Goal: Task Accomplishment & Management: Manage account settings

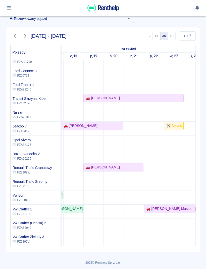
scroll to position [0, 58]
click at [93, 125] on div "🚗 [PERSON_NAME]" at bounding box center [63, 125] width 119 height 5
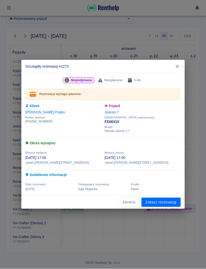
click at [168, 202] on link "Zobacz rezerwację" at bounding box center [160, 202] width 39 height 9
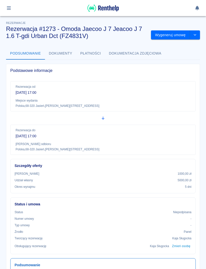
click at [194, 35] on icon "drop-down" at bounding box center [195, 34] width 4 height 3
click at [190, 47] on li "Modyfikuj rezerwację" at bounding box center [175, 45] width 41 height 8
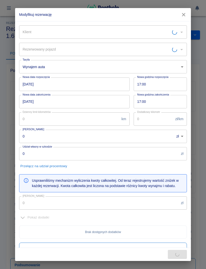
type input "Jeacoo 7 - FZ4831V"
type input "[PERSON_NAME]"
type input "1000"
type input "5000"
type input "1750"
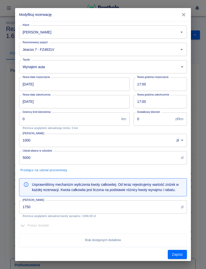
click at [182, 30] on icon "Otwórz" at bounding box center [182, 32] width 6 height 6
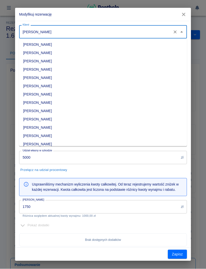
scroll to position [965, 0]
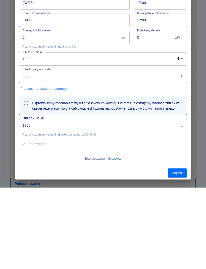
click at [179, 250] on button "Zapisz" at bounding box center [177, 254] width 19 height 9
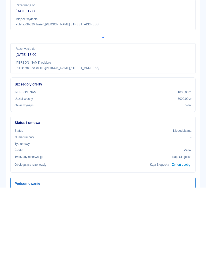
click at [10, 81] on div "Rezerwacja od [DATE] 17:00 Miejsce wydania Polska , [STREET_ADDRESS]" at bounding box center [102, 96] width 185 height 30
click at [10, 77] on div "Rezerwacja od 15 wrz 2025, 17:00 Miejsce wydania Polska , 68-320 Jasień , Sienk…" at bounding box center [100, 116] width 189 height 78
click at [10, 81] on div "Rezerwacja od [DATE] 17:00 Miejsce wydania Polska , [STREET_ADDRESS]" at bounding box center [102, 96] width 185 height 30
click at [8, 77] on div "Rezerwacja od 15 wrz 2025, 17:00 Miejsce wydania Polska , 68-320 Jasień , Sienk…" at bounding box center [100, 116] width 189 height 78
click at [10, 6] on icon "button" at bounding box center [9, 8] width 4 height 4
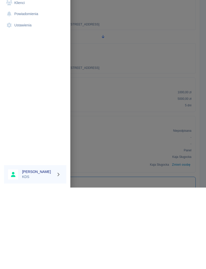
click at [19, 87] on link "Klienci" at bounding box center [35, 84] width 62 height 11
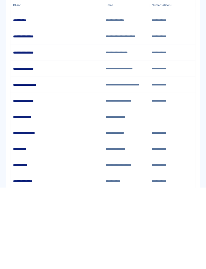
click at [39, 48] on input "Imię" at bounding box center [39, 48] width 59 height 9
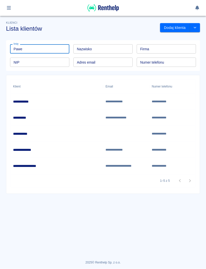
type input "Pawe"
click at [37, 136] on div "**********" at bounding box center [57, 134] width 92 height 16
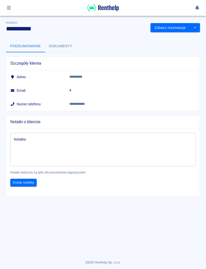
click at [62, 49] on button "Dokumenty" at bounding box center [60, 46] width 31 height 12
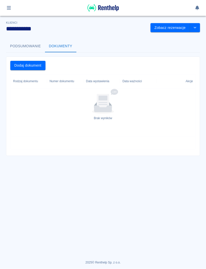
click at [20, 80] on div "Rodzaj dokumentu" at bounding box center [25, 81] width 25 height 14
click at [34, 67] on button "Dodaj dokument" at bounding box center [27, 65] width 35 height 9
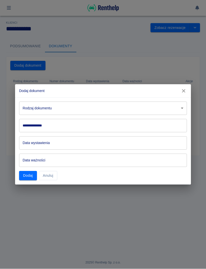
click at [184, 109] on body "**********" at bounding box center [103, 134] width 206 height 269
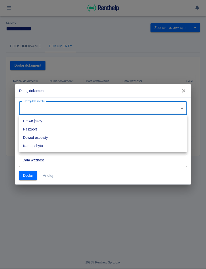
click at [45, 137] on li "Dowód osobisty" at bounding box center [103, 138] width 168 height 8
type input "id"
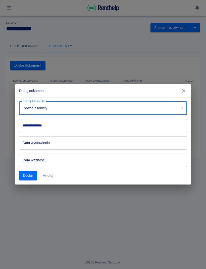
click at [69, 125] on input "**********" at bounding box center [103, 125] width 168 height 13
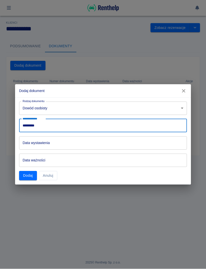
type input "*********"
click at [91, 141] on input "Data wystawienia" at bounding box center [101, 142] width 164 height 13
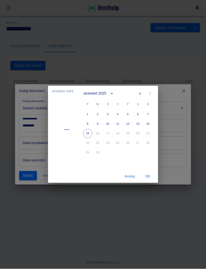
click at [66, 130] on h4 "––" at bounding box center [67, 129] width 6 height 6
click at [112, 92] on icon "calendar view is open, switch to year view" at bounding box center [112, 94] width 6 height 6
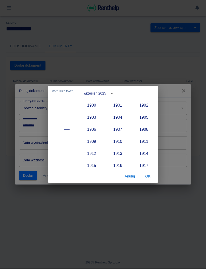
scroll to position [465, 0]
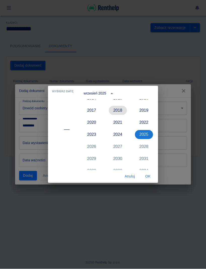
click at [118, 109] on button "2018" at bounding box center [118, 110] width 18 height 9
type input "15-09-2018"
type input "15-09-2028"
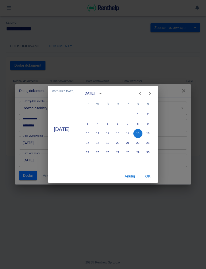
click at [103, 92] on icon "calendar view is open, switch to year view" at bounding box center [100, 94] width 6 height 6
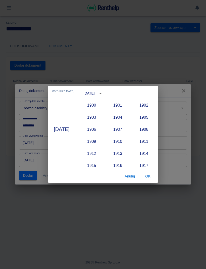
scroll to position [441, 0]
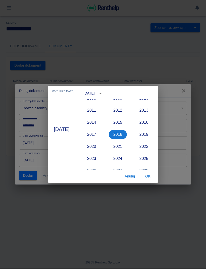
click at [103, 92] on icon "year view is open, switch to calendar view" at bounding box center [100, 94] width 6 height 6
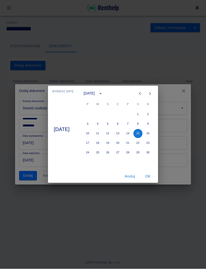
click at [103, 92] on icon "calendar view is open, switch to year view" at bounding box center [100, 94] width 6 height 6
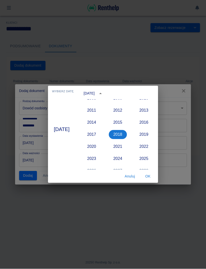
click at [126, 133] on button "2018" at bounding box center [118, 134] width 18 height 9
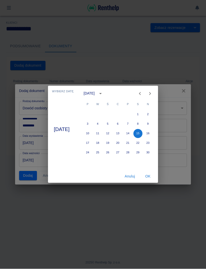
click at [143, 92] on icon "Previous month" at bounding box center [140, 94] width 6 height 6
click at [143, 93] on icon "Previous month" at bounding box center [140, 94] width 6 height 6
click at [102, 122] on button "3" at bounding box center [97, 124] width 9 height 9
type input "[DATE]"
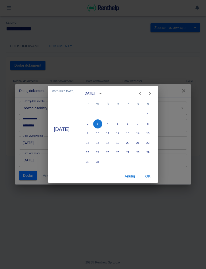
click at [149, 175] on button "OK" at bounding box center [148, 176] width 16 height 9
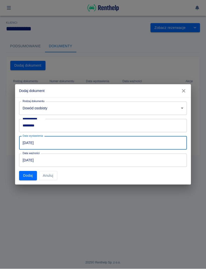
click at [30, 176] on button "Dodaj" at bounding box center [28, 175] width 18 height 9
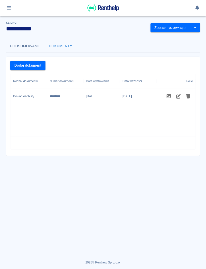
click at [32, 65] on button "Dodaj dokument" at bounding box center [27, 65] width 35 height 9
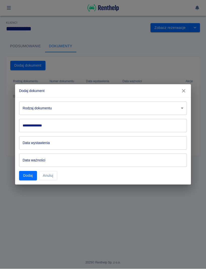
click at [184, 106] on body "**********" at bounding box center [103, 134] width 206 height 269
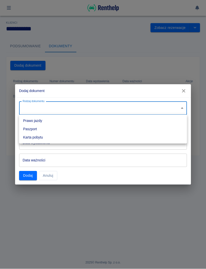
click at [41, 120] on li "Prawo jazdy" at bounding box center [103, 121] width 168 height 8
type input "driverLicense"
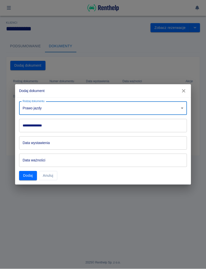
click at [70, 127] on input "**********" at bounding box center [103, 125] width 168 height 13
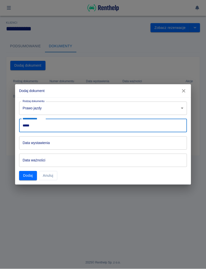
click at [26, 123] on input "*****" at bounding box center [103, 125] width 168 height 13
click at [27, 125] on input "*****" at bounding box center [103, 125] width 168 height 13
click at [25, 125] on input "*****" at bounding box center [103, 125] width 168 height 13
click at [84, 122] on input "**********" at bounding box center [103, 125] width 168 height 13
click at [56, 124] on input "**********" at bounding box center [103, 125] width 168 height 13
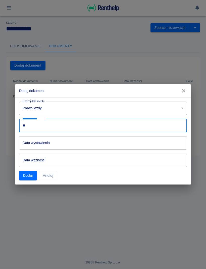
type input "*"
type input "**********"
click at [74, 144] on input "Data wystawienia" at bounding box center [101, 142] width 164 height 13
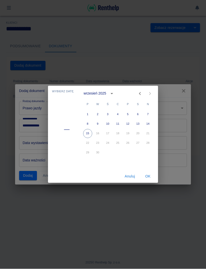
click at [113, 94] on icon "calendar view is open, switch to year view" at bounding box center [112, 94] width 6 height 6
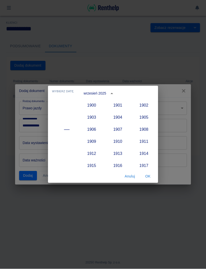
scroll to position [465, 0]
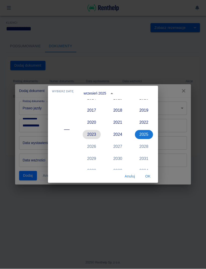
click at [95, 136] on button "2023" at bounding box center [92, 134] width 18 height 9
type input "15-09-2023"
type input "15-09-2033"
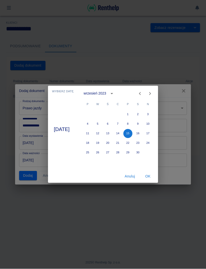
click at [143, 94] on icon "Previous month" at bounding box center [140, 94] width 6 height 6
click at [101, 123] on button "8" at bounding box center [97, 124] width 9 height 9
type input "[DATE]"
click at [151, 178] on button "OK" at bounding box center [148, 176] width 16 height 9
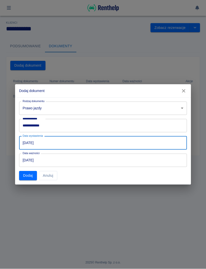
click at [72, 158] on input "08-08-2033" at bounding box center [101, 160] width 164 height 13
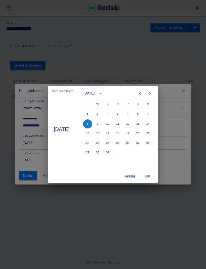
click at [103, 91] on icon "calendar view is open, switch to year view" at bounding box center [100, 94] width 6 height 6
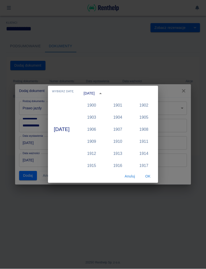
scroll to position [501, 0]
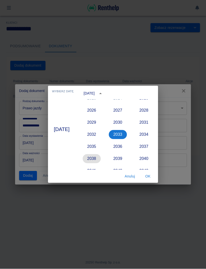
click at [91, 161] on button "2038" at bounding box center [92, 158] width 18 height 9
type input "[DATE]"
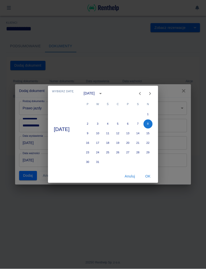
click at [151, 175] on button "OK" at bounding box center [148, 176] width 16 height 9
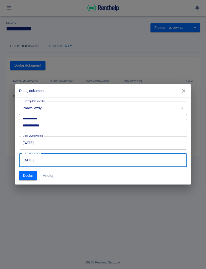
click at [25, 175] on button "Dodaj" at bounding box center [28, 175] width 18 height 9
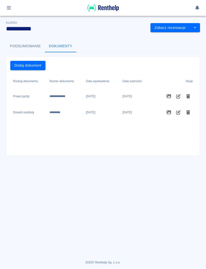
click at [28, 48] on button "Podsumowanie" at bounding box center [25, 46] width 39 height 12
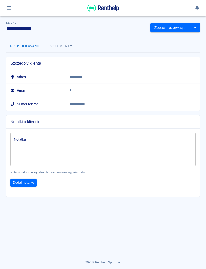
click at [24, 79] on h6 "Adres" at bounding box center [35, 77] width 51 height 5
click at [18, 90] on h6 "Email" at bounding box center [35, 90] width 51 height 5
click at [19, 79] on h6 "Adres" at bounding box center [35, 77] width 51 height 5
click at [35, 46] on button "Podsumowanie" at bounding box center [25, 46] width 39 height 12
click at [73, 46] on button "Dokumenty" at bounding box center [60, 46] width 31 height 12
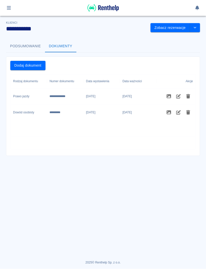
click at [31, 66] on button "Dodaj dokument" at bounding box center [27, 65] width 35 height 9
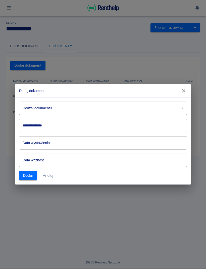
click at [52, 176] on button "Anuluj" at bounding box center [48, 175] width 18 height 9
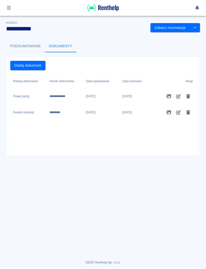
click at [194, 26] on icon "drop-down" at bounding box center [195, 27] width 4 height 3
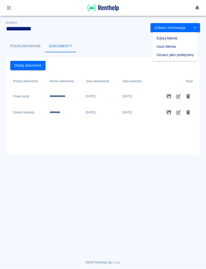
click at [175, 38] on li "Edytuj klienta" at bounding box center [174, 38] width 45 height 8
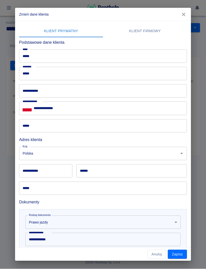
click at [78, 91] on input "**********" at bounding box center [103, 90] width 168 height 13
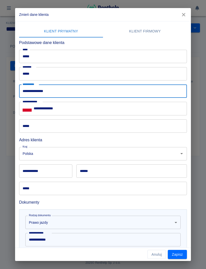
click at [24, 92] on input "**********" at bounding box center [103, 90] width 168 height 13
click at [104, 87] on input "**********" at bounding box center [103, 90] width 168 height 13
type input "**********"
click at [87, 125] on input "*****" at bounding box center [103, 125] width 168 height 13
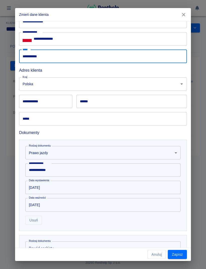
scroll to position [70, 0]
type input "**********"
click at [52, 103] on input "**********" at bounding box center [45, 100] width 53 height 13
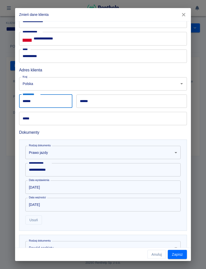
type input "******"
click at [124, 100] on input "******" at bounding box center [131, 100] width 110 height 13
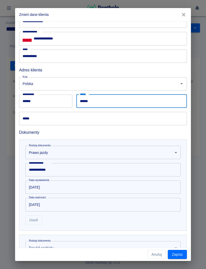
type input "******"
click at [68, 117] on input "*****" at bounding box center [103, 118] width 168 height 13
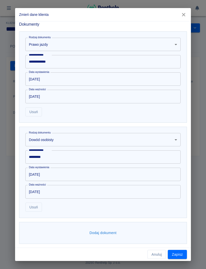
scroll to position [178, 0]
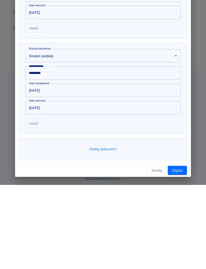
type input "**********"
click at [180, 250] on button "Zapisz" at bounding box center [177, 254] width 19 height 9
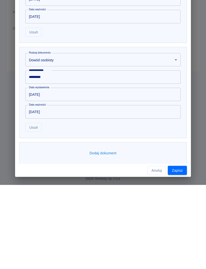
click at [180, 257] on button "Zapisz" at bounding box center [177, 254] width 19 height 9
click at [189, 14] on button "button" at bounding box center [183, 14] width 11 height 9
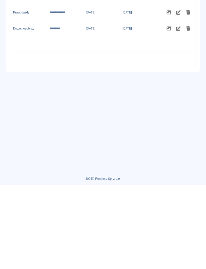
click at [28, 44] on button "Podsumowanie" at bounding box center [25, 46] width 39 height 12
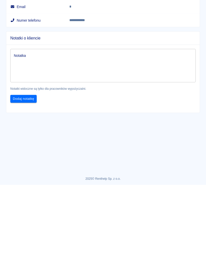
click at [198, 28] on button "drop-down" at bounding box center [195, 27] width 10 height 9
click at [148, 88] on p "*" at bounding box center [108, 90] width 79 height 5
click at [172, 28] on button "Zobacz rezerwacje" at bounding box center [169, 27] width 39 height 9
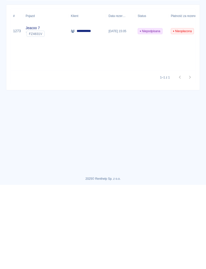
type input "[PERSON_NAME] ([PHONE_NUMBER])"
click at [82, 112] on div "**********" at bounding box center [87, 115] width 38 height 16
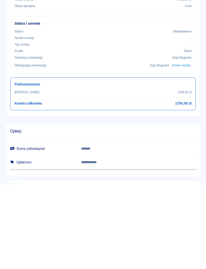
scroll to position [97, 0]
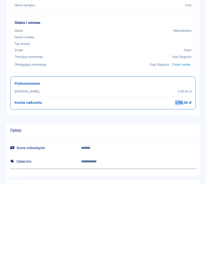
click at [96, 185] on div "Kwota całkowita 1750,00 zł" at bounding box center [103, 186] width 177 height 5
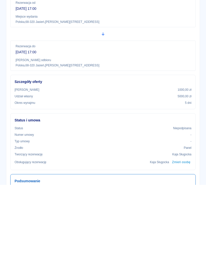
scroll to position [0, 0]
click at [90, 51] on button "Płatności" at bounding box center [90, 53] width 29 height 12
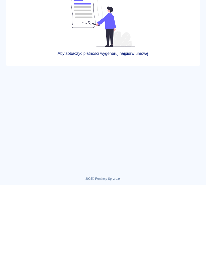
click at [59, 53] on button "Dokumenty" at bounding box center [60, 53] width 31 height 12
click at [26, 53] on button "Podsumowanie" at bounding box center [25, 53] width 39 height 12
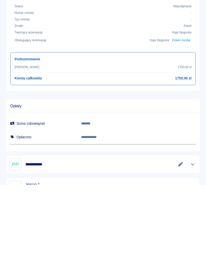
scroll to position [129, 0]
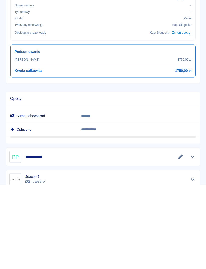
click at [55, 152] on div "Kwota całkowita 1750,00 zł" at bounding box center [103, 154] width 177 height 5
click at [184, 152] on h6 "1750,00 zł" at bounding box center [183, 154] width 16 height 5
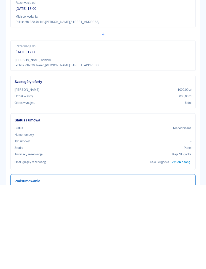
scroll to position [0, 0]
click at [199, 31] on button "drop-down" at bounding box center [195, 34] width 10 height 9
click at [188, 46] on li "Modyfikuj rezerwację" at bounding box center [175, 45] width 41 height 8
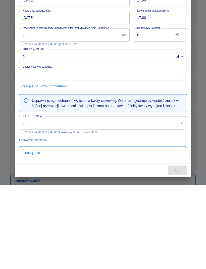
type input "Jeacoo 7 - FZ4831V"
type input "[PERSON_NAME]"
type input "1000"
type input "5000"
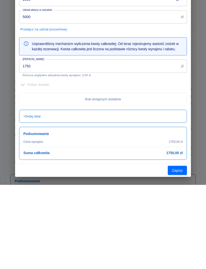
scroll to position [57, 0]
click at [179, 228] on div "Cena wynajmu 1750,00 zł Suma całkowita 1750,00 zł" at bounding box center [102, 232] width 159 height 16
click at [176, 229] on div "Cena wynajmu 1750,00 zł Suma całkowita 1750,00 zł" at bounding box center [102, 232] width 159 height 16
click at [177, 225] on p "1750,00 zł" at bounding box center [176, 226] width 14 height 5
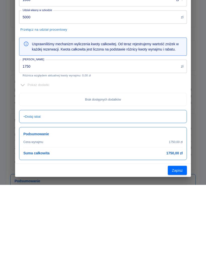
click at [151, 151] on input "1750" at bounding box center [99, 150] width 160 height 13
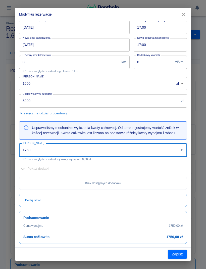
click at [24, 150] on input "1750" at bounding box center [99, 150] width 160 height 13
click at [43, 150] on input "1750" at bounding box center [99, 150] width 160 height 13
type input "1"
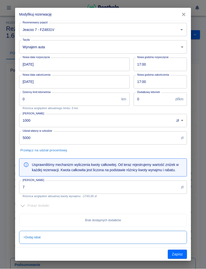
click at [70, 183] on input "7" at bounding box center [99, 187] width 160 height 13
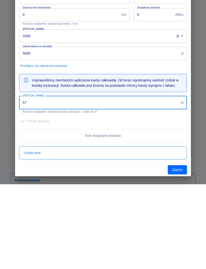
click at [64, 181] on input "57" at bounding box center [99, 187] width 160 height 13
type input "5"
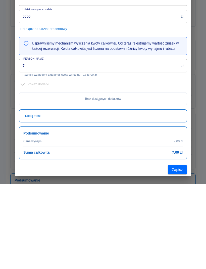
scroll to position [57, 0]
click at [32, 234] on h6 "Suma całkowita" at bounding box center [36, 236] width 26 height 5
click at [36, 234] on h6 "Suma całkowita" at bounding box center [36, 236] width 26 height 5
click at [27, 234] on h6 "Suma całkowita" at bounding box center [36, 236] width 26 height 5
click at [22, 211] on div "Podsumowanie Cena wynajmu 7,00 zł Suma całkowita 7,00 zł" at bounding box center [103, 227] width 168 height 33
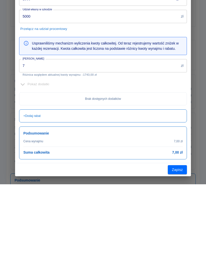
click at [52, 234] on div "Suma całkowita 7,00 zł" at bounding box center [102, 236] width 159 height 5
click at [54, 234] on div "Suma całkowita 7,00 zł" at bounding box center [102, 236] width 159 height 5
click at [31, 234] on h6 "Suma całkowita" at bounding box center [36, 236] width 26 height 5
click at [30, 234] on h6 "Suma całkowita" at bounding box center [36, 236] width 26 height 5
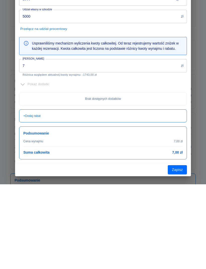
click at [25, 234] on h6 "Suma całkowita" at bounding box center [36, 236] width 26 height 5
click at [34, 224] on div "Cena wynajmu 7,00 zł Suma całkowita 7,00 zł" at bounding box center [102, 232] width 159 height 16
click at [26, 224] on div "Cena wynajmu 7,00 zł Suma całkowita 7,00 zł" at bounding box center [102, 232] width 159 height 16
click at [186, 94] on div "5000 zł Udział własny w szkodzie" at bounding box center [103, 100] width 168 height 13
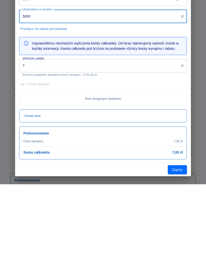
click at [46, 144] on input "7" at bounding box center [99, 150] width 160 height 13
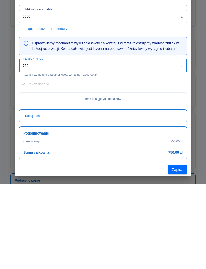
type input "750"
click at [180, 250] on button "Zapisz" at bounding box center [177, 254] width 19 height 9
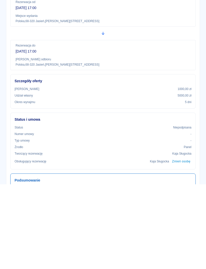
click at [193, 81] on div "Rezerwacja od [DATE] 17:00 Miejsce wydania Polska , [STREET_ADDRESS]" at bounding box center [102, 96] width 185 height 30
click at [194, 81] on div "Rezerwacja od [DATE] 17:00 Miejsce wydania Polska , [STREET_ADDRESS]" at bounding box center [102, 96] width 185 height 30
click at [193, 81] on div "Rezerwacja od [DATE] 17:00 Miejsce wydania Polska , [STREET_ADDRESS]" at bounding box center [102, 96] width 185 height 30
click at [181, 31] on button "Wygeneruj umowę" at bounding box center [170, 34] width 39 height 9
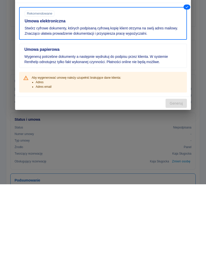
click at [184, 78] on button "button" at bounding box center [183, 80] width 11 height 9
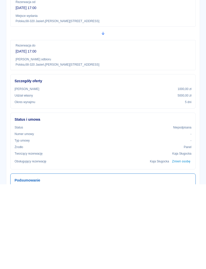
click at [196, 34] on icon "drop-down" at bounding box center [195, 35] width 3 height 2
click at [182, 53] on li "Podgląd umowy" at bounding box center [175, 54] width 41 height 8
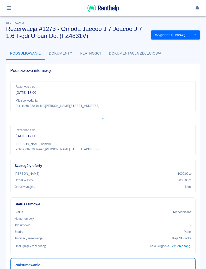
click at [172, 36] on button "Wygeneruj umowę" at bounding box center [170, 34] width 39 height 9
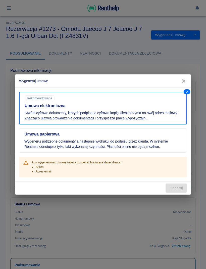
click at [139, 106] on h5 "Umowa elektroniczna" at bounding box center [103, 105] width 157 height 5
click at [54, 107] on h5 "Umowa elektroniczna" at bounding box center [103, 105] width 157 height 5
click at [183, 185] on div "Generuj" at bounding box center [103, 187] width 176 height 13
click at [183, 77] on button "button" at bounding box center [183, 80] width 11 height 9
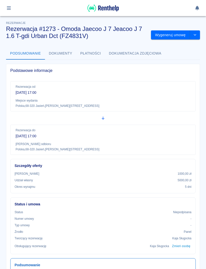
click at [195, 34] on icon "drop-down" at bounding box center [195, 34] width 4 height 3
click at [165, 109] on div "Rezerwacja od [DATE] 17:00 Miejsce wydania Polska , [STREET_ADDRESS]" at bounding box center [102, 96] width 185 height 30
click at [163, 34] on button "Wygeneruj umowę" at bounding box center [170, 34] width 39 height 9
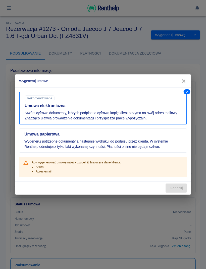
click at [114, 109] on button "Umowa elektroniczna Rekomendowane Stwórz cyfrowe dokumenty, których podpisaną c…" at bounding box center [103, 108] width 168 height 33
click at [114, 108] on button "Umowa elektroniczna Rekomendowane Stwórz cyfrowe dokumenty, których podpisaną c…" at bounding box center [103, 108] width 168 height 33
click at [111, 103] on div "Umowa elektroniczna" at bounding box center [102, 104] width 159 height 7
click at [185, 78] on button "button" at bounding box center [183, 80] width 11 height 9
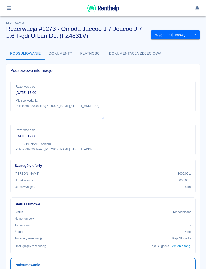
click at [195, 35] on icon "drop-down" at bounding box center [195, 35] width 3 height 2
click at [189, 46] on li "Modyfikuj rezerwację" at bounding box center [175, 45] width 41 height 8
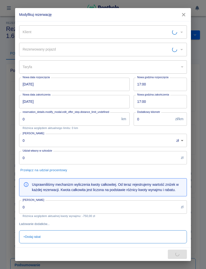
type input "Jeacoo 7 - FZ4831V"
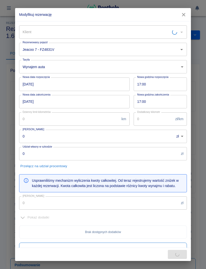
type input "[PERSON_NAME]"
type input "1000"
type input "5000"
type input "1750"
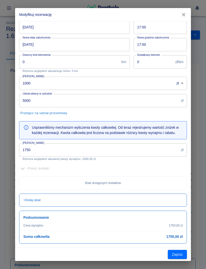
scroll to position [57, 0]
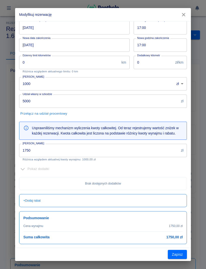
click at [182, 256] on button "Zapisz" at bounding box center [177, 254] width 19 height 9
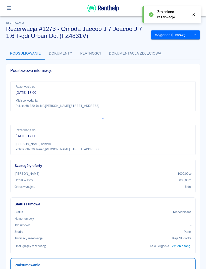
click at [172, 36] on button "Wygeneruj umowę" at bounding box center [170, 34] width 39 height 9
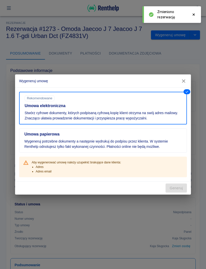
click at [143, 106] on h5 "Umowa elektroniczna" at bounding box center [103, 105] width 157 height 5
click at [185, 79] on icon "button" at bounding box center [183, 80] width 7 height 5
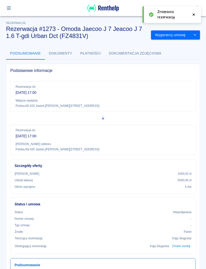
click at [10, 8] on icon "button" at bounding box center [9, 8] width 4 height 4
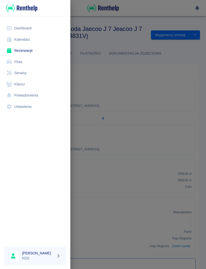
click at [28, 40] on link "Kalendarz" at bounding box center [35, 39] width 62 height 11
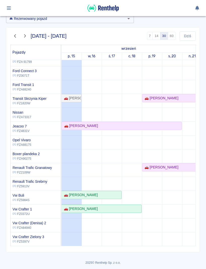
scroll to position [26, 0]
click at [97, 128] on div "🚗 [PERSON_NAME]" at bounding box center [121, 125] width 119 height 5
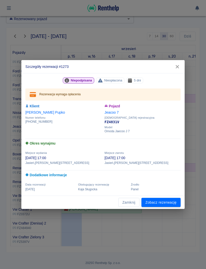
click at [166, 203] on link "Zobacz rezerwację" at bounding box center [160, 202] width 39 height 9
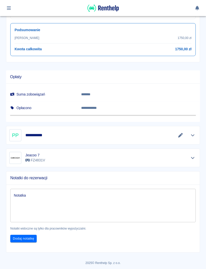
scroll to position [235, 0]
click at [194, 135] on icon "Pokaż szczegóły" at bounding box center [193, 135] width 6 height 5
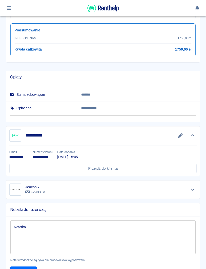
click at [116, 170] on link "Przejdź do klienta" at bounding box center [102, 168] width 187 height 9
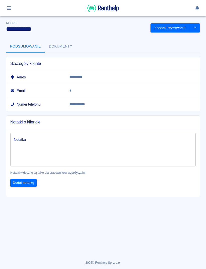
click at [19, 79] on h6 "Adres" at bounding box center [35, 77] width 51 height 5
click at [13, 77] on icon at bounding box center [12, 77] width 3 height 4
click at [197, 27] on button "drop-down" at bounding box center [195, 27] width 10 height 9
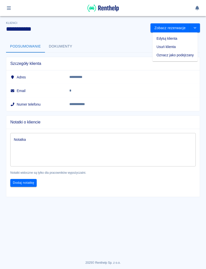
click at [176, 38] on li "Edytuj klienta" at bounding box center [174, 38] width 45 height 8
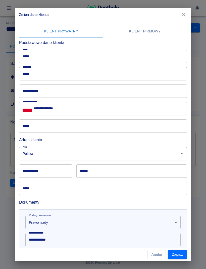
click at [74, 89] on input "**********" at bounding box center [103, 90] width 168 height 13
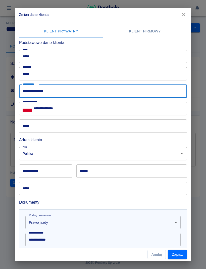
click at [23, 90] on input "**********" at bounding box center [103, 90] width 168 height 13
click at [129, 88] on input "**********" at bounding box center [103, 90] width 168 height 13
type input "**********"
click at [87, 121] on input "*****" at bounding box center [103, 125] width 168 height 13
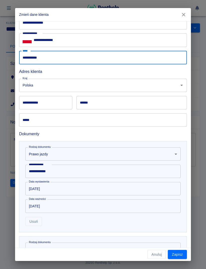
scroll to position [86, 0]
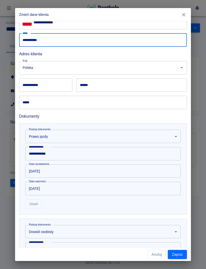
type input "**********"
click at [39, 85] on div "**********" at bounding box center [45, 84] width 53 height 13
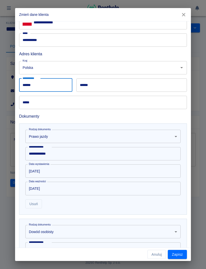
type input "******"
click at [134, 85] on input "******" at bounding box center [131, 84] width 110 height 13
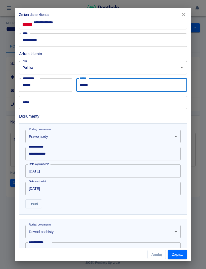
type input "******"
click at [88, 101] on input "*****" at bounding box center [103, 102] width 168 height 13
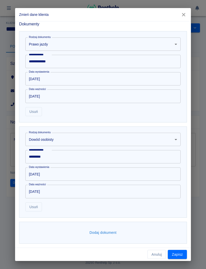
scroll to position [178, 0]
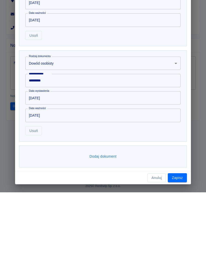
type input "**********"
click at [180, 250] on button "Zapisz" at bounding box center [177, 254] width 19 height 9
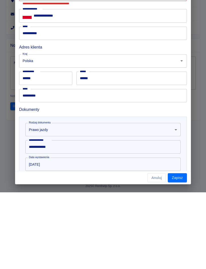
scroll to position [14, 0]
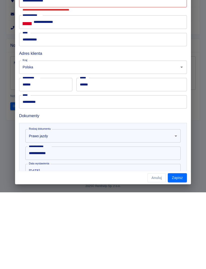
click at [33, 154] on input "******" at bounding box center [45, 160] width 53 height 13
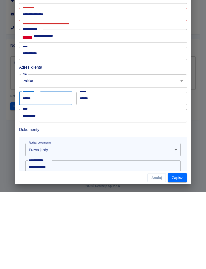
scroll to position [0, 0]
click at [32, 84] on input "**********" at bounding box center [103, 90] width 168 height 13
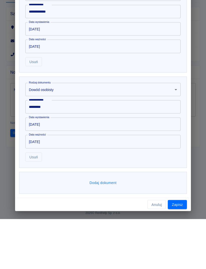
scroll to position [178, 0]
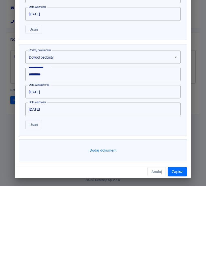
type input "**********"
click at [180, 250] on button "Zapisz" at bounding box center [177, 254] width 19 height 9
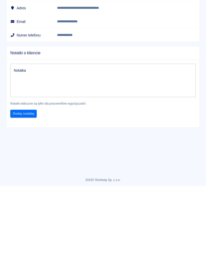
click at [192, 14] on icon at bounding box center [193, 15] width 5 height 4
click at [198, 27] on button "drop-down" at bounding box center [195, 27] width 10 height 9
click at [166, 28] on button "Zobacz rezerwacje" at bounding box center [169, 27] width 39 height 9
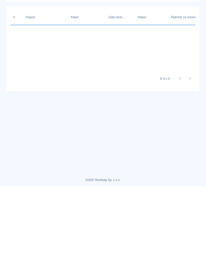
type input "[PERSON_NAME] ([PHONE_NUMBER])"
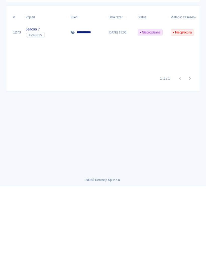
click at [80, 115] on p "**********" at bounding box center [87, 114] width 20 height 5
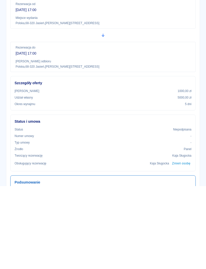
click at [174, 33] on button "Wygeneruj umowę" at bounding box center [170, 34] width 39 height 9
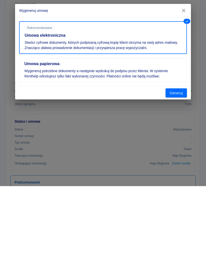
click at [178, 176] on button "Generuj" at bounding box center [175, 175] width 21 height 9
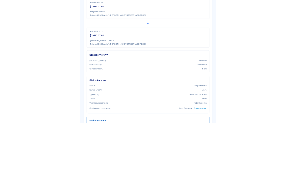
scroll to position [4, 0]
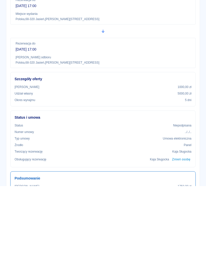
click at [169, 30] on button "Podpisz umowę elektroniczną" at bounding box center [161, 30] width 58 height 9
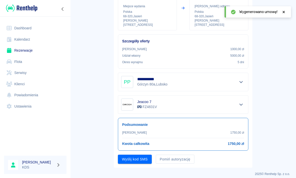
scroll to position [66, 0]
click at [138, 157] on button "Wyślij kod SMS" at bounding box center [135, 159] width 34 height 9
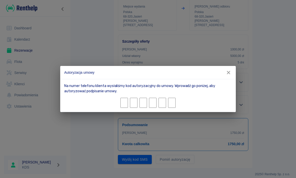
click at [122, 102] on input "Character 1." at bounding box center [125, 103] width 8 height 10
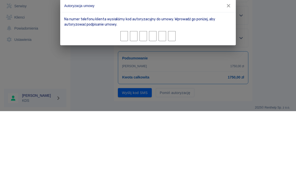
type input "1"
type input "0"
type input "2"
type input "8"
type input "7"
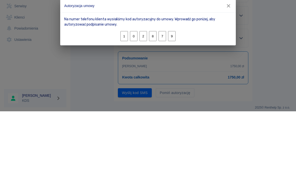
type input "9"
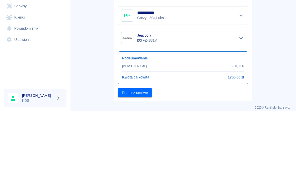
click at [141, 155] on button "Podpisz umowę" at bounding box center [135, 159] width 34 height 9
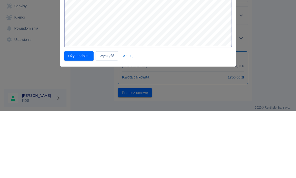
click at [107, 124] on button "Wyczyść" at bounding box center [107, 122] width 23 height 9
click at [81, 119] on button "Użyj podpisu" at bounding box center [78, 122] width 29 height 9
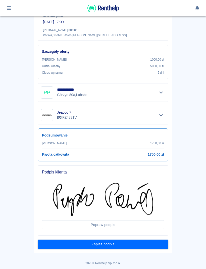
scroll to position [99, 0]
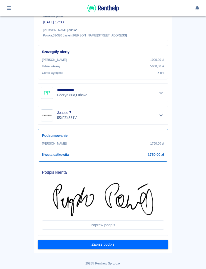
click at [128, 245] on button "Zapisz podpis" at bounding box center [103, 244] width 131 height 9
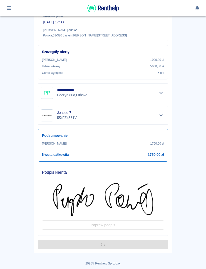
scroll to position [0, 0]
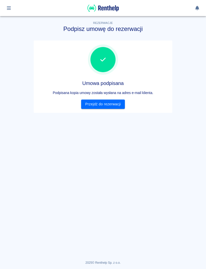
click at [114, 104] on link "Przejdź do rezerwacji" at bounding box center [102, 103] width 43 height 9
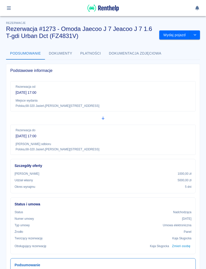
click at [196, 35] on icon "drop-down" at bounding box center [195, 34] width 4 height 3
click at [185, 34] on button "Wydaj pojazd" at bounding box center [174, 34] width 31 height 9
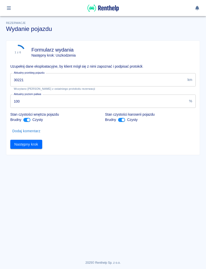
click at [49, 79] on input "30221" at bounding box center [97, 79] width 175 height 13
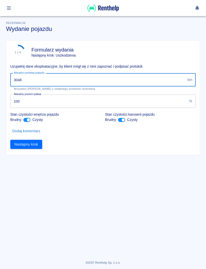
type input "30480"
click at [31, 145] on button "Następny krok" at bounding box center [26, 144] width 32 height 9
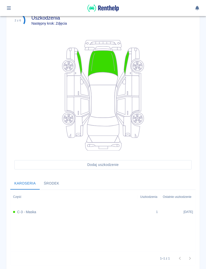
scroll to position [33, 0]
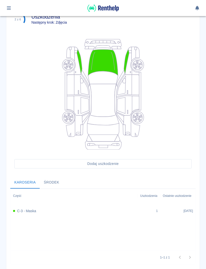
click at [35, 209] on h6 "C-3 - Maska" at bounding box center [26, 210] width 19 height 5
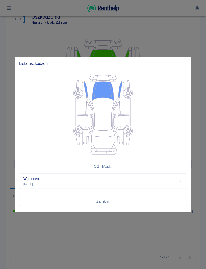
click at [114, 198] on button "Zamknij" at bounding box center [103, 201] width 168 height 9
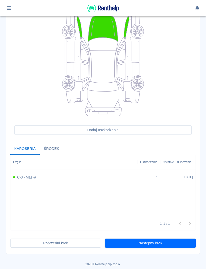
scroll to position [66, 0]
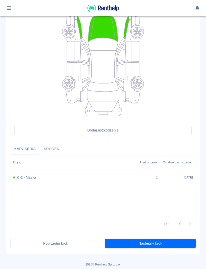
click at [175, 242] on button "Następny krok" at bounding box center [150, 243] width 91 height 9
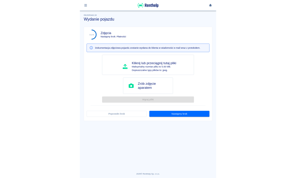
scroll to position [0, 0]
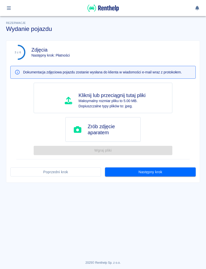
click at [164, 169] on button "Następny krok" at bounding box center [150, 171] width 91 height 9
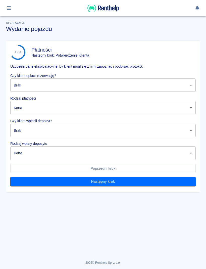
click at [191, 84] on body "Używamy plików Cookies, by zapewnić Ci najlepsze możliwe doświadczenie. Aby dow…" at bounding box center [103, 134] width 206 height 269
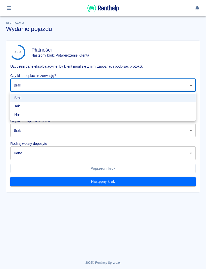
click at [39, 106] on li "Tak" at bounding box center [102, 106] width 185 height 8
type input "true"
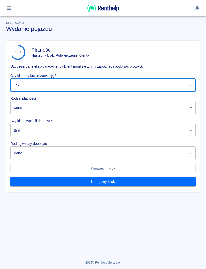
click at [193, 104] on body "Używamy plików Cookies, by zapewnić Ci najlepsze możliwe doświadczenie. Aby dow…" at bounding box center [103, 134] width 206 height 269
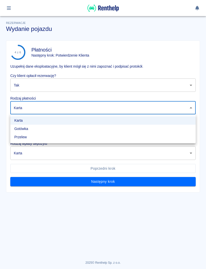
click at [33, 129] on li "Gotówka" at bounding box center [102, 129] width 185 height 8
type input "cash"
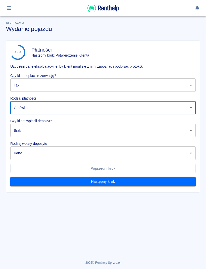
click at [191, 130] on body "Używamy plików Cookies, by zapewnić Ci najlepsze możliwe doświadczenie. Aby dow…" at bounding box center [103, 134] width 206 height 269
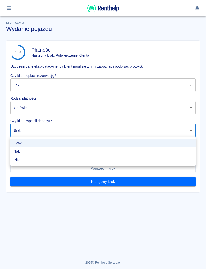
click at [19, 152] on li "Tak" at bounding box center [102, 151] width 185 height 8
type input "true"
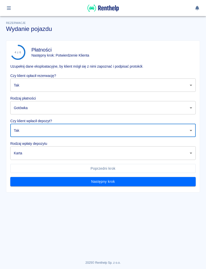
click at [193, 152] on body "Używamy plików Cookies, by zapewnić Ci najlepsze możliwe doświadczenie. Aby dow…" at bounding box center [103, 134] width 206 height 269
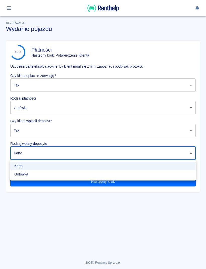
click at [31, 174] on li "Gotówka" at bounding box center [102, 174] width 185 height 8
type input "cash"
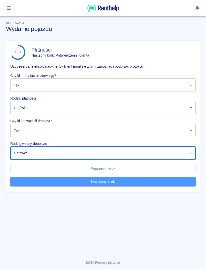
click at [134, 181] on button "Następny krok" at bounding box center [102, 181] width 185 height 9
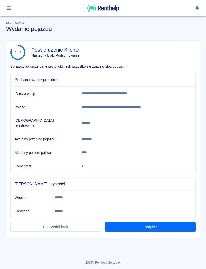
click at [164, 222] on button "Podpisz" at bounding box center [150, 226] width 91 height 9
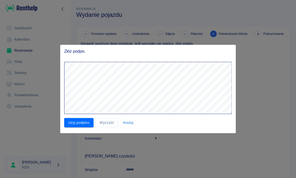
click at [79, 121] on button "Użyj podpisu" at bounding box center [78, 122] width 29 height 9
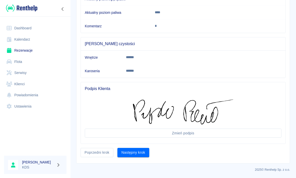
click at [137, 151] on button "Następny krok" at bounding box center [134, 152] width 32 height 9
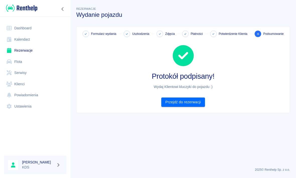
click at [187, 100] on link "Przejdź do rezerwacji" at bounding box center [182, 102] width 43 height 9
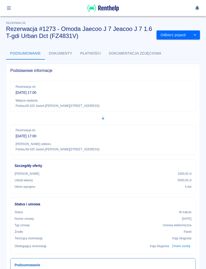
click at [12, 8] on icon "button" at bounding box center [9, 8] width 6 height 5
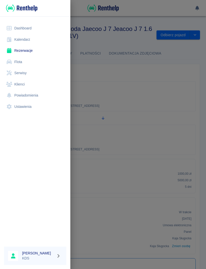
click at [32, 38] on link "Kalendarz" at bounding box center [35, 39] width 62 height 11
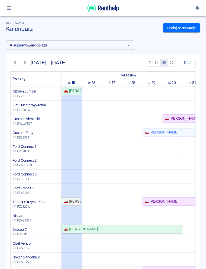
click at [126, 228] on div "🚗 [PERSON_NAME]" at bounding box center [121, 228] width 119 height 5
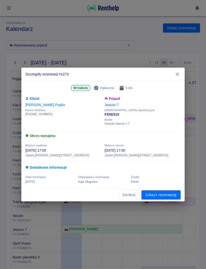
click at [166, 196] on link "Zobacz rezerwację" at bounding box center [160, 194] width 39 height 9
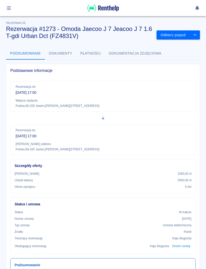
click at [166, 195] on div "Status i umowa Status W trakcie Numer umowy [DATE] Typ umowy Umowa elektroniczn…" at bounding box center [100, 223] width 189 height 61
click at [195, 34] on icon "drop-down" at bounding box center [195, 34] width 4 height 3
click at [183, 87] on p "Rezerwacja od" at bounding box center [103, 86] width 175 height 5
click at [58, 52] on button "Dokumenty" at bounding box center [60, 53] width 31 height 12
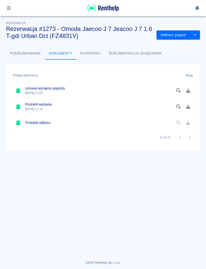
click at [12, 8] on button "button" at bounding box center [9, 8] width 10 height 9
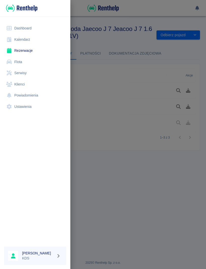
click at [29, 50] on link "Rezerwacje" at bounding box center [35, 50] width 62 height 11
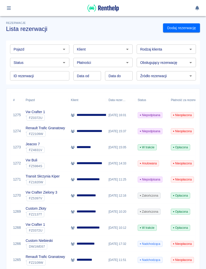
click at [92, 147] on p "**********" at bounding box center [87, 146] width 20 height 5
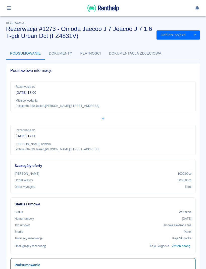
click at [92, 49] on button "Płatności" at bounding box center [90, 53] width 29 height 12
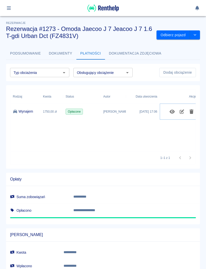
click at [180, 110] on icon "Edytuj obciążenie" at bounding box center [182, 111] width 6 height 5
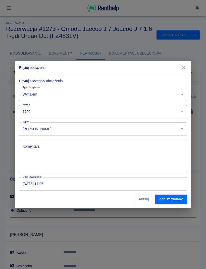
click at [136, 108] on input "1750" at bounding box center [96, 111] width 154 height 13
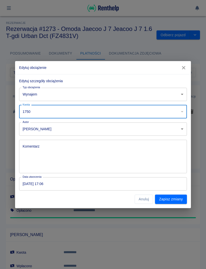
click at [60, 112] on input "1750" at bounding box center [96, 111] width 154 height 13
type input "1"
type input "750"
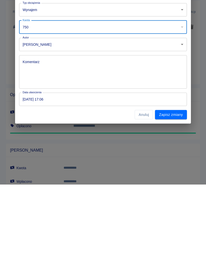
click at [180, 194] on button "Zapisz zmiany" at bounding box center [171, 198] width 32 height 9
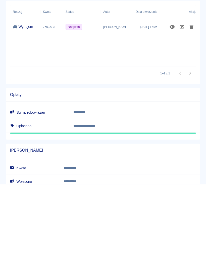
click at [188, 89] on div "Rodzaj Kwota Status Autor Data utworzenia Akcje Wynajem 750,00 zł Nadpłata [PER…" at bounding box center [102, 120] width 185 height 62
click at [194, 103] on div at bounding box center [179, 111] width 39 height 16
click at [195, 103] on div at bounding box center [179, 111] width 39 height 16
click at [194, 89] on div "Akcje" at bounding box center [192, 96] width 7 height 14
click at [195, 103] on div at bounding box center [179, 111] width 39 height 16
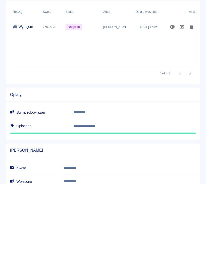
click at [181, 89] on div "Rodzaj Kwota Status Autor Data utworzenia Akcje Wynajem 750,00 zł Nadpłata [PER…" at bounding box center [102, 120] width 185 height 62
click at [172, 109] on icon "Pokaż szczegóły" at bounding box center [172, 111] width 5 height 4
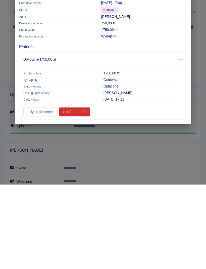
click at [75, 199] on button "Usuń płatność" at bounding box center [75, 196] width 32 height 9
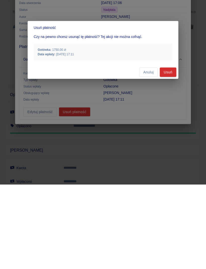
click at [75, 196] on div "Usuń płatność Czy na pewno chcesz usunąć tę płatność? Tej akcji nie można cofną…" at bounding box center [103, 134] width 206 height 269
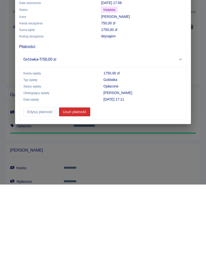
click at [74, 199] on div "Usuń płatność Czy na pewno chcesz usunąć tę płatność? Tej akcji nie można cofną…" at bounding box center [103, 134] width 206 height 269
click at [77, 199] on button "Usuń płatność" at bounding box center [75, 196] width 32 height 9
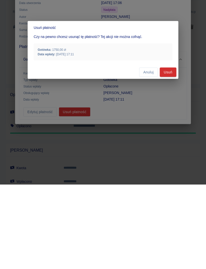
click at [168, 155] on button "Usuń" at bounding box center [168, 156] width 17 height 9
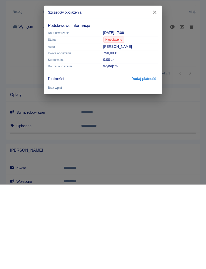
click at [148, 165] on button "Dodaj płatność" at bounding box center [143, 162] width 29 height 9
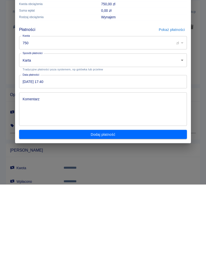
click at [105, 219] on button "Dodaj płatność" at bounding box center [103, 218] width 168 height 9
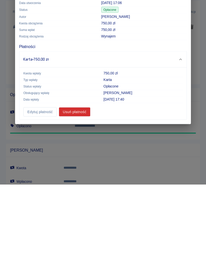
click at [183, 64] on button "button" at bounding box center [183, 66] width 11 height 9
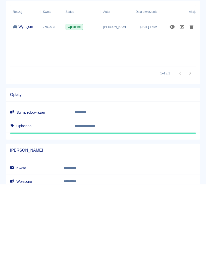
click at [9, 10] on button "button" at bounding box center [9, 8] width 10 height 9
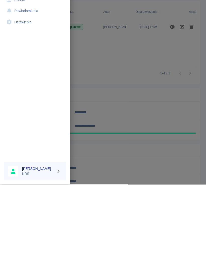
click at [25, 39] on link "Kalendarz" at bounding box center [35, 39] width 62 height 11
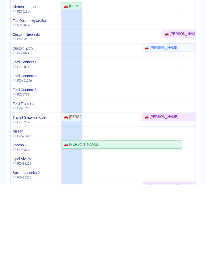
click at [93, 232] on link "🚗 [PERSON_NAME]" at bounding box center [122, 229] width 120 height 8
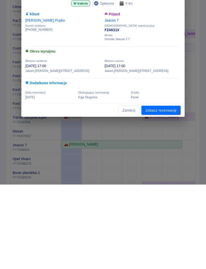
click at [164, 194] on link "Zobacz rezerwację" at bounding box center [160, 194] width 39 height 9
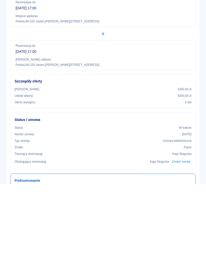
click at [10, 8] on icon "button" at bounding box center [9, 8] width 6 height 5
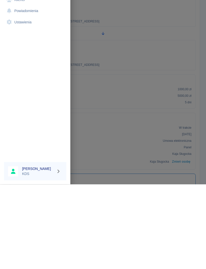
click at [28, 50] on link "Rezerwacje" at bounding box center [35, 50] width 62 height 11
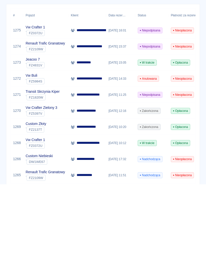
click at [26, 40] on div "Pojazd Pojazd Klient Klient Rodzaj klienta Rodzaj klienta Status Status Płatnoś…" at bounding box center [101, 60] width 198 height 48
click at [89, 147] on p "**********" at bounding box center [87, 146] width 20 height 5
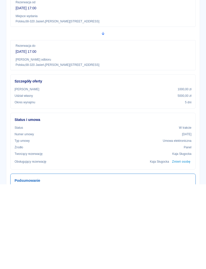
click at [88, 50] on button "Płatności" at bounding box center [90, 53] width 29 height 12
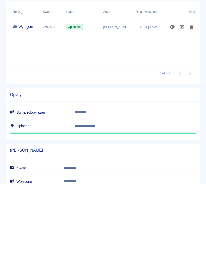
click at [182, 111] on icon "Edytuj obciążenie" at bounding box center [182, 111] width 5 height 5
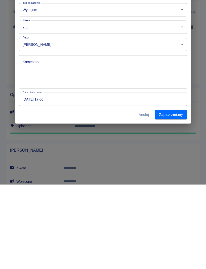
click at [175, 197] on button "Zapisz zmiany" at bounding box center [171, 198] width 32 height 9
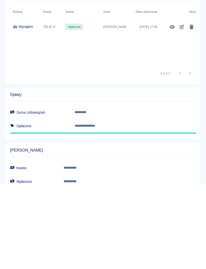
click at [29, 50] on button "Podsumowanie" at bounding box center [25, 53] width 39 height 12
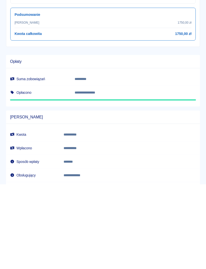
scroll to position [190, 0]
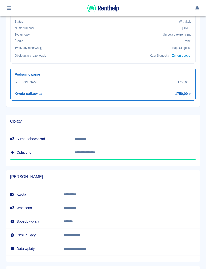
click at [2, 14] on div at bounding box center [103, 8] width 206 height 16
click at [13, 8] on button "button" at bounding box center [9, 8] width 10 height 9
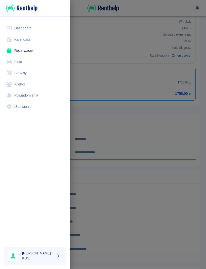
click at [36, 26] on link "Dashboard" at bounding box center [35, 28] width 62 height 11
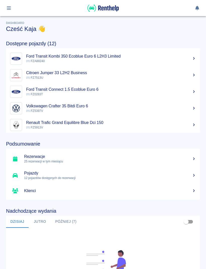
click at [191, 159] on p "25 rezerwacji w tym miesiącu" at bounding box center [110, 161] width 172 height 5
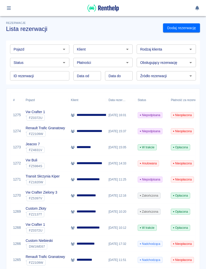
click at [93, 147] on p "**********" at bounding box center [87, 146] width 20 height 5
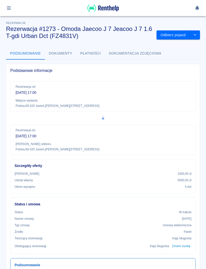
click at [196, 33] on button "drop-down" at bounding box center [195, 34] width 10 height 9
click at [88, 51] on button "Płatności" at bounding box center [90, 53] width 29 height 12
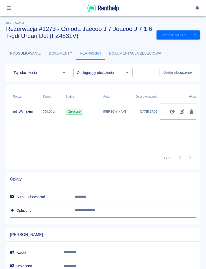
click at [193, 112] on icon "Usuń obciążenie" at bounding box center [192, 111] width 6 height 5
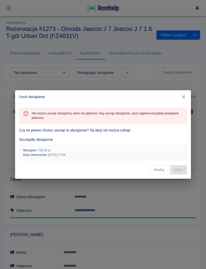
click at [161, 169] on button "Anuluj" at bounding box center [159, 169] width 18 height 9
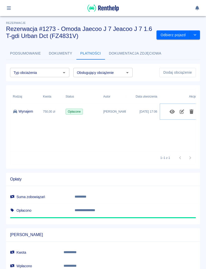
click at [181, 111] on icon "Edytuj obciążenie" at bounding box center [182, 111] width 5 height 5
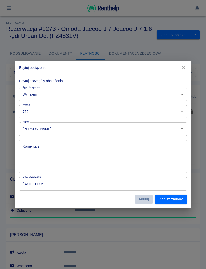
click at [144, 198] on button "Anuluj" at bounding box center [144, 198] width 18 height 9
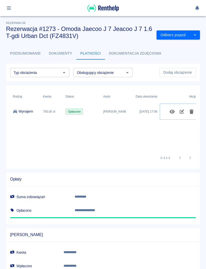
click at [128, 71] on icon "Otwórz" at bounding box center [127, 73] width 6 height 6
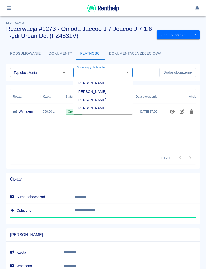
click at [103, 107] on li "[PERSON_NAME]" at bounding box center [102, 108] width 59 height 8
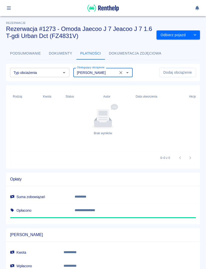
click at [64, 69] on button "Otwórz" at bounding box center [64, 72] width 7 height 7
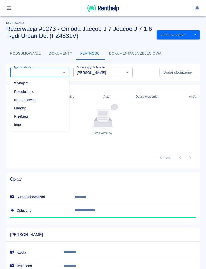
click at [128, 70] on icon "Otwórz" at bounding box center [127, 73] width 6 height 6
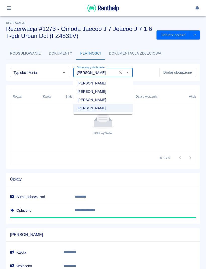
click at [92, 82] on li "[PERSON_NAME]" at bounding box center [102, 83] width 59 height 8
type input "[PERSON_NAME]"
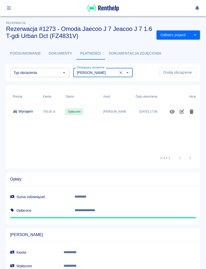
click at [65, 70] on icon "Otwórz" at bounding box center [64, 73] width 6 height 6
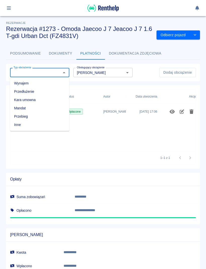
click at [34, 84] on li "Wynajem" at bounding box center [39, 83] width 59 height 8
type input "Wynajem"
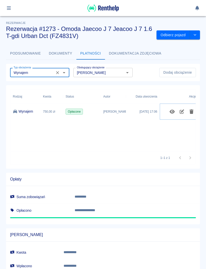
click at [192, 111] on icon "Usuń obciążenie" at bounding box center [191, 111] width 4 height 5
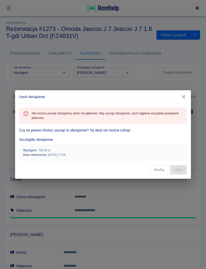
click at [184, 96] on icon "button" at bounding box center [183, 96] width 7 height 5
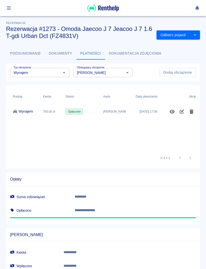
click at [11, 6] on icon "button" at bounding box center [9, 8] width 6 height 5
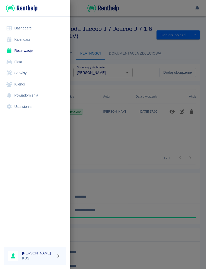
click at [28, 40] on link "Kalendarz" at bounding box center [35, 39] width 62 height 11
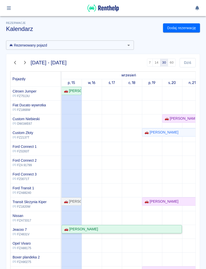
click at [122, 227] on div "🚗 [PERSON_NAME]" at bounding box center [121, 228] width 119 height 5
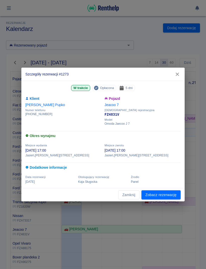
click at [106, 86] on span "Opłacona" at bounding box center [107, 87] width 18 height 5
click at [107, 85] on span "Opłacona" at bounding box center [107, 87] width 18 height 5
click at [164, 191] on link "Zobacz rezerwację" at bounding box center [160, 194] width 39 height 9
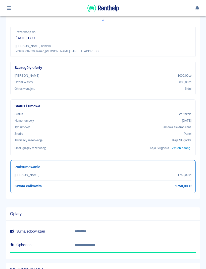
scroll to position [98, 0]
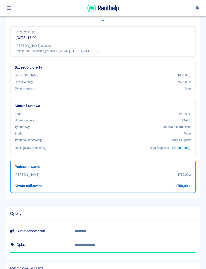
click at [184, 182] on div "[PERSON_NAME] 1750,00 zł Kwota całkowita 1750,00 zł" at bounding box center [103, 180] width 177 height 16
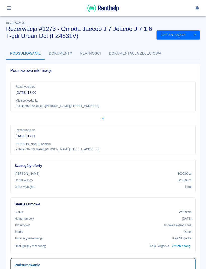
scroll to position [0, 0]
click at [90, 50] on button "Płatności" at bounding box center [90, 53] width 29 height 12
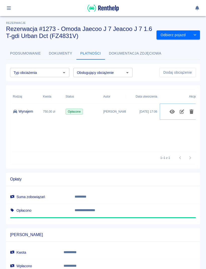
click at [181, 110] on icon "Edytuj obciążenie" at bounding box center [182, 111] width 5 height 5
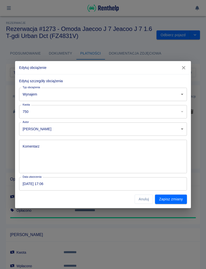
click at [177, 198] on button "Zapisz zmiany" at bounding box center [171, 198] width 32 height 9
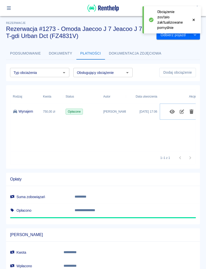
click at [173, 112] on icon "Pokaż szczegóły" at bounding box center [172, 111] width 5 height 4
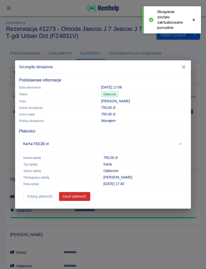
click at [78, 195] on button "Usuń płatność" at bounding box center [75, 196] width 32 height 9
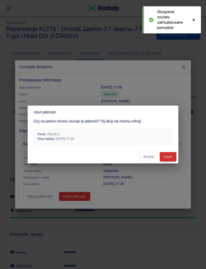
click at [170, 157] on button "Usuń" at bounding box center [168, 156] width 17 height 9
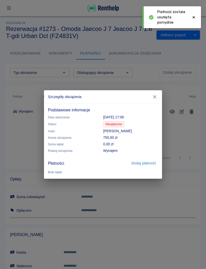
click at [154, 94] on icon "button" at bounding box center [154, 96] width 7 height 5
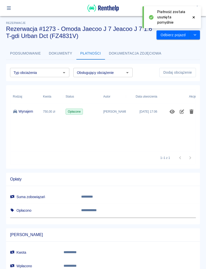
click at [10, 4] on button "button" at bounding box center [9, 8] width 10 height 9
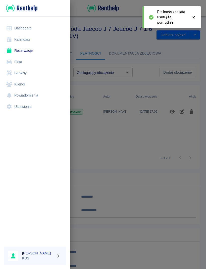
click at [28, 36] on link "Kalendarz" at bounding box center [35, 39] width 62 height 11
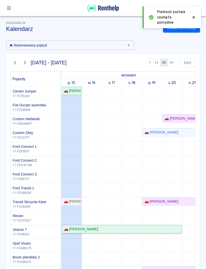
click at [125, 228] on div "🚗 [PERSON_NAME]" at bounding box center [121, 228] width 119 height 5
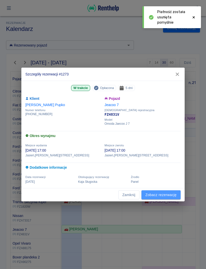
click at [162, 194] on link "Zobacz rezerwację" at bounding box center [160, 194] width 39 height 9
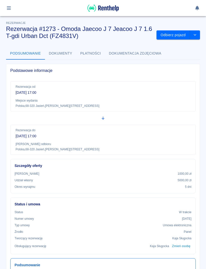
click at [62, 54] on button "Dokumenty" at bounding box center [60, 53] width 31 height 12
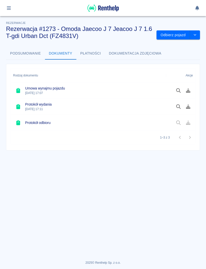
click at [63, 84] on div "Umowa wynajmu pojazdu [DATE] 17:07" at bounding box center [88, 90] width 155 height 16
click at [37, 86] on h6 "Umowa wynajmu pojazdu" at bounding box center [45, 88] width 40 height 5
click at [92, 52] on button "Płatności" at bounding box center [90, 53] width 29 height 12
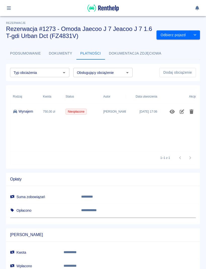
click at [61, 74] on button "Otwórz" at bounding box center [64, 72] width 7 height 7
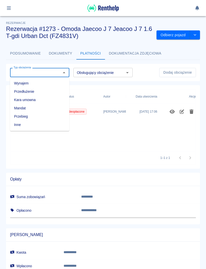
click at [36, 81] on li "Wynajem" at bounding box center [39, 83] width 59 height 8
type input "Wynajem"
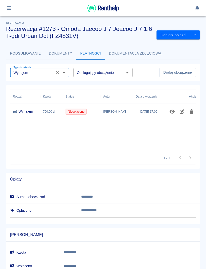
click at [130, 70] on icon "Otwórz" at bounding box center [127, 73] width 6 height 6
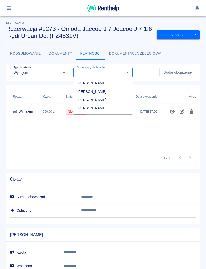
click at [156, 62] on div "Typ obciażenia Wynajem Typ obciażenia Obsługujący obciążenie Obsługujący obciąż…" at bounding box center [101, 70] width 198 height 21
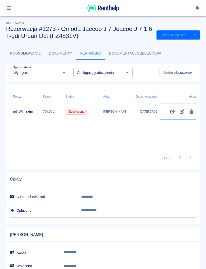
click at [183, 113] on icon "Edytuj obciążenie" at bounding box center [182, 111] width 6 height 5
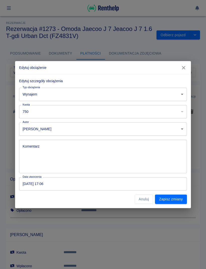
click at [178, 195] on button "Zapisz zmiany" at bounding box center [171, 198] width 32 height 9
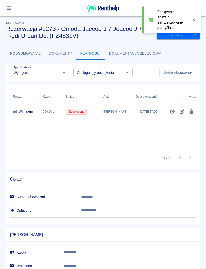
click at [77, 111] on span "Nieopłacone" at bounding box center [76, 111] width 21 height 5
click at [170, 112] on icon "Pokaż szczegóły" at bounding box center [172, 111] width 5 height 4
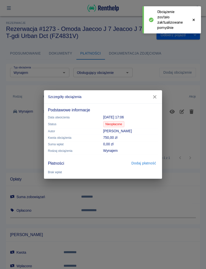
click at [151, 163] on button "Dodaj płatność" at bounding box center [143, 162] width 29 height 9
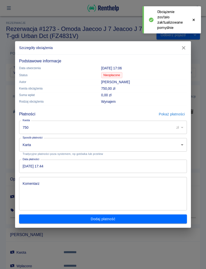
click at [137, 216] on button "Dodaj płatność" at bounding box center [103, 218] width 168 height 9
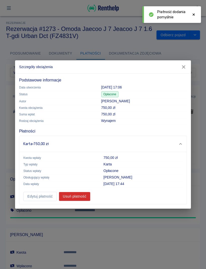
click at [184, 65] on icon "button" at bounding box center [183, 66] width 7 height 5
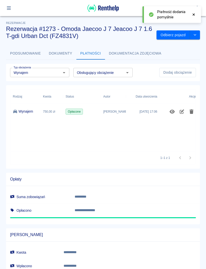
click at [14, 8] on button "button" at bounding box center [9, 8] width 10 height 9
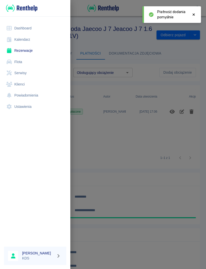
click at [31, 38] on link "Kalendarz" at bounding box center [35, 39] width 62 height 11
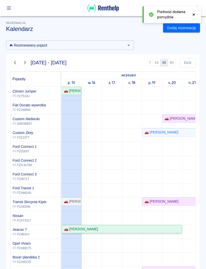
click at [117, 226] on link "🚗 [PERSON_NAME]" at bounding box center [122, 229] width 120 height 8
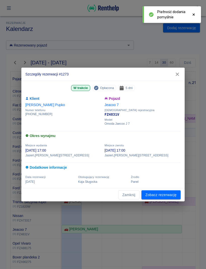
click at [168, 193] on link "Zobacz rezerwację" at bounding box center [160, 194] width 39 height 9
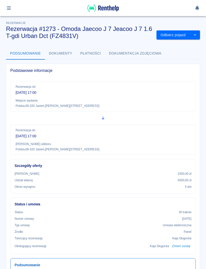
click at [167, 194] on div "Status i umowa Status W trakcie Numer umowy [DATE] Typ umowy Umowa elektroniczn…" at bounding box center [100, 223] width 189 height 61
click at [9, 5] on button "button" at bounding box center [9, 8] width 10 height 9
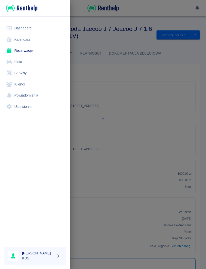
click at [105, 136] on div at bounding box center [103, 134] width 206 height 269
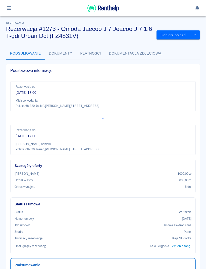
click at [11, 8] on icon "button" at bounding box center [9, 8] width 6 height 5
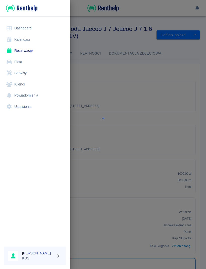
click at [33, 39] on link "Kalendarz" at bounding box center [35, 39] width 62 height 11
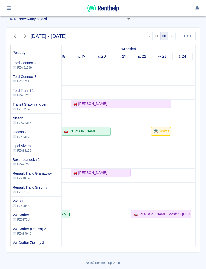
scroll to position [73, 0]
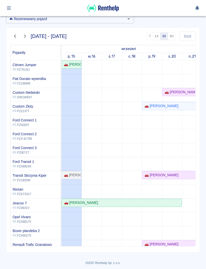
click at [10, 7] on icon "button" at bounding box center [9, 8] width 4 height 4
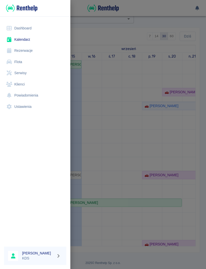
click at [21, 61] on link "Flota" at bounding box center [35, 61] width 62 height 11
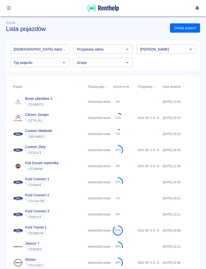
click at [130, 61] on button "Otwórz" at bounding box center [127, 62] width 7 height 7
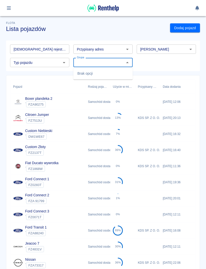
click at [162, 62] on div "Tablica rejestracyjna Tablica rejestracyjna Przypisany adres Przypisany adres M…" at bounding box center [101, 53] width 190 height 27
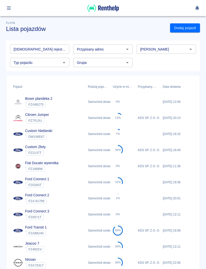
click at [10, 4] on button "button" at bounding box center [9, 8] width 10 height 9
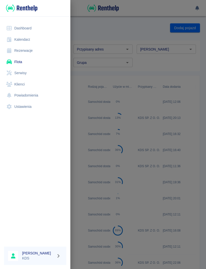
click at [28, 73] on link "Serwisy" at bounding box center [35, 72] width 62 height 11
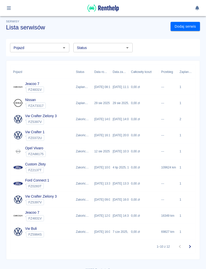
click at [145, 41] on div "Pojazd Pojazd Status Status" at bounding box center [101, 45] width 190 height 13
click at [67, 45] on icon "Otwórz" at bounding box center [64, 48] width 6 height 6
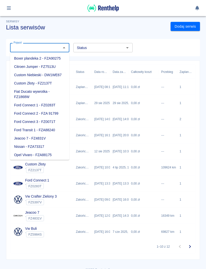
click at [90, 30] on h3 "Lista serwisów" at bounding box center [86, 27] width 160 height 7
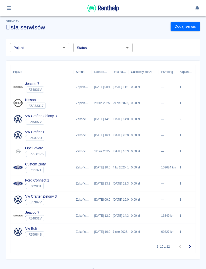
click at [130, 46] on icon "Otwórz" at bounding box center [127, 48] width 6 height 6
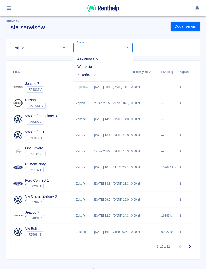
click at [156, 44] on div "Pojazd Pojazd Status Status" at bounding box center [101, 45] width 190 height 13
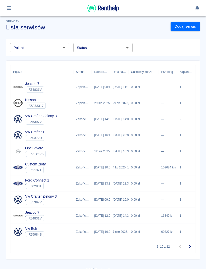
click at [127, 229] on div "7 cze 2025, 09:00" at bounding box center [119, 232] width 18 height 16
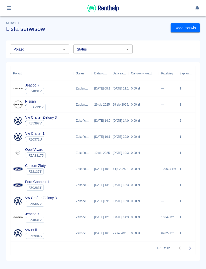
click at [11, 9] on icon "button" at bounding box center [9, 8] width 6 height 5
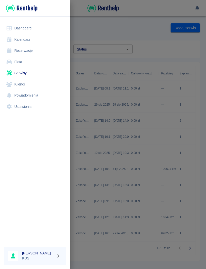
click at [37, 93] on link "Powiadomienia" at bounding box center [35, 95] width 62 height 11
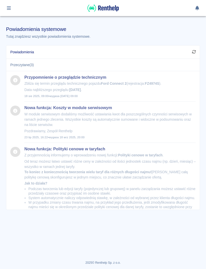
click at [81, 54] on div "Powiadomienia" at bounding box center [102, 51] width 193 height 13
click at [10, 7] on icon "button" at bounding box center [9, 8] width 4 height 4
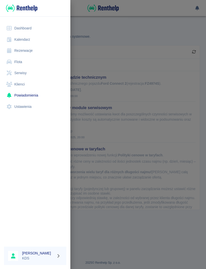
click at [31, 29] on link "Dashboard" at bounding box center [35, 28] width 62 height 11
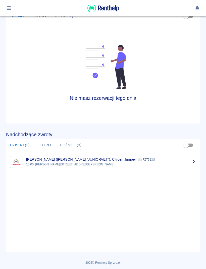
scroll to position [205, 0]
click at [68, 159] on p "[PERSON_NAME] ([PERSON_NAME] "JUNIORVET"), Citroen Jumper" at bounding box center [81, 159] width 110 height 4
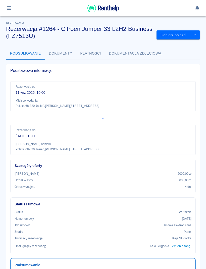
click at [199, 34] on button "drop-down" at bounding box center [195, 34] width 10 height 9
click at [192, 44] on li "Przedłuż rezerwację" at bounding box center [177, 45] width 39 height 8
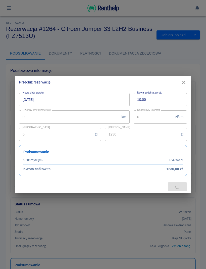
type input "1400"
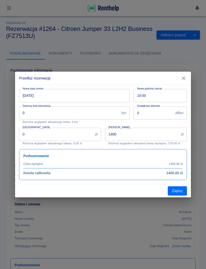
click at [94, 94] on input "[DATE]" at bounding box center [72, 95] width 107 height 13
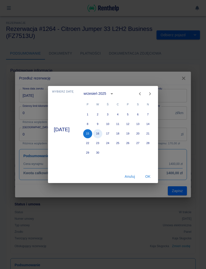
click at [102, 130] on button "16" at bounding box center [97, 133] width 9 height 9
type input "[DATE]"
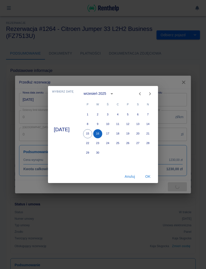
type input "1750"
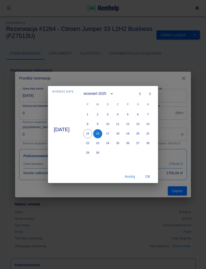
click at [155, 177] on button "OK" at bounding box center [148, 176] width 16 height 9
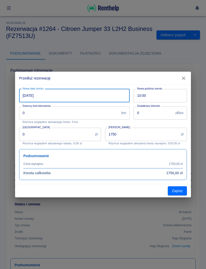
click at [181, 187] on button "Zapisz" at bounding box center [177, 190] width 19 height 9
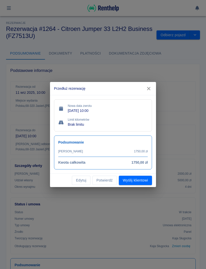
click at [108, 178] on button "Potwierdź" at bounding box center [104, 180] width 24 height 9
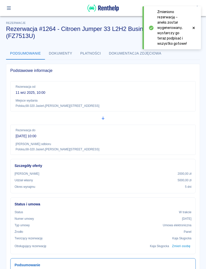
click at [9, 6] on button "button" at bounding box center [9, 8] width 10 height 9
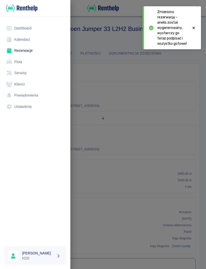
click at [28, 34] on link "Kalendarz" at bounding box center [35, 39] width 62 height 11
